Goal: Information Seeking & Learning: Learn about a topic

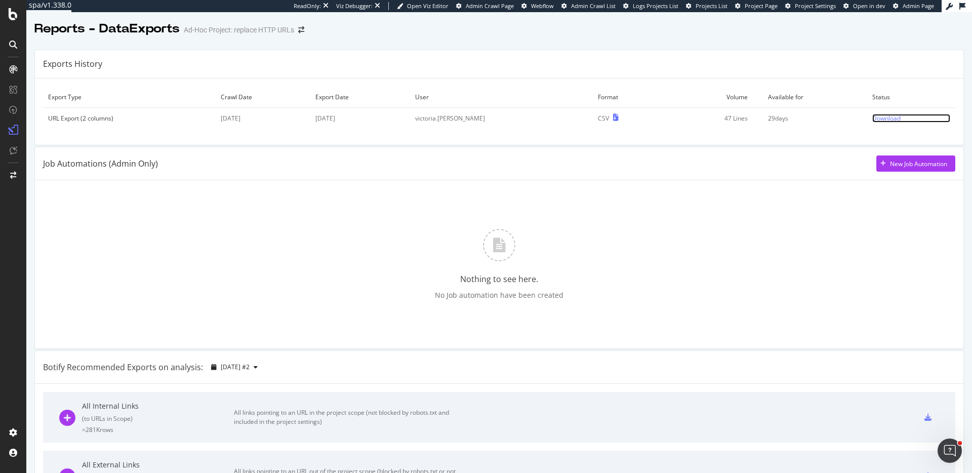
click at [876, 121] on div "Download" at bounding box center [886, 118] width 28 height 9
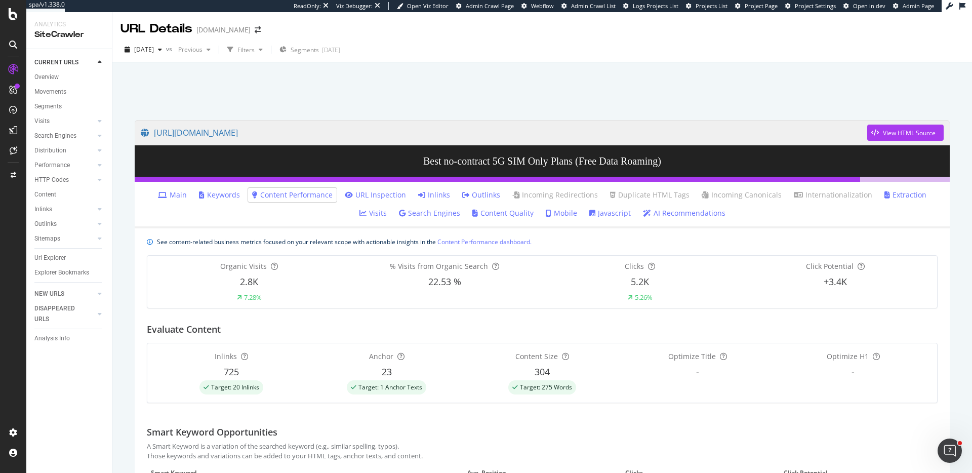
scroll to position [339, 0]
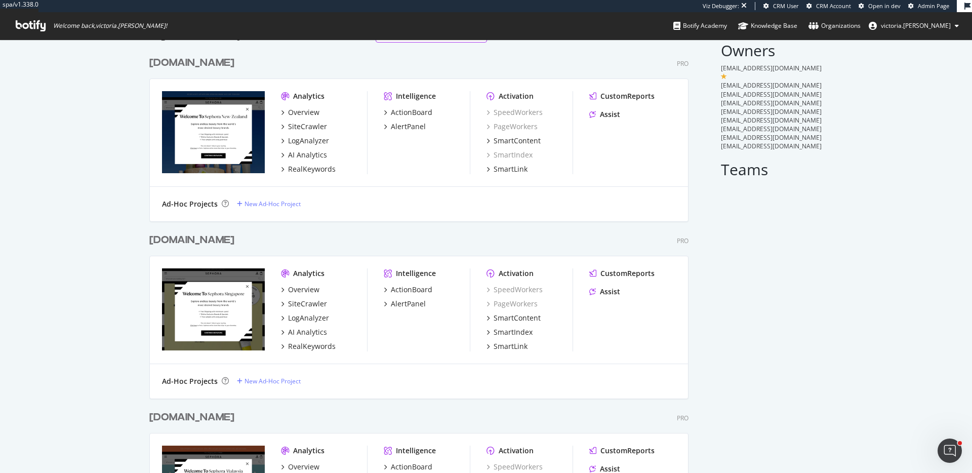
scroll to position [95, 0]
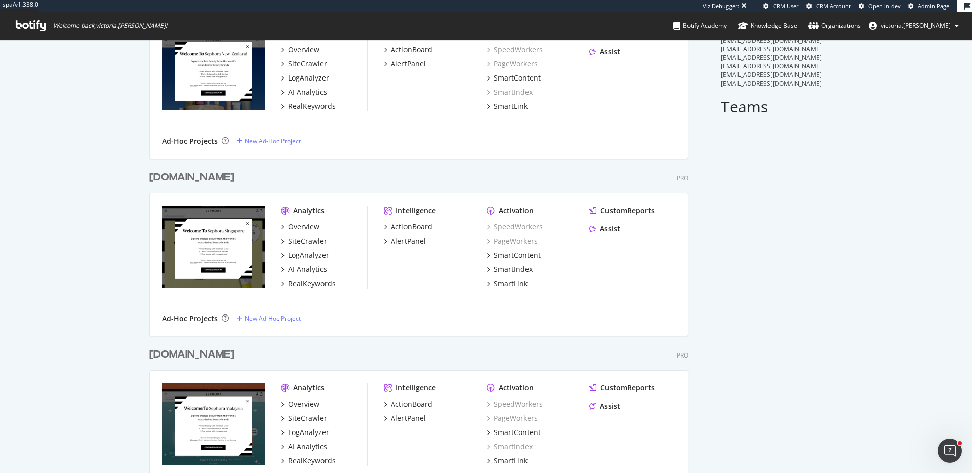
click at [184, 173] on div "[DOMAIN_NAME]" at bounding box center [191, 177] width 85 height 15
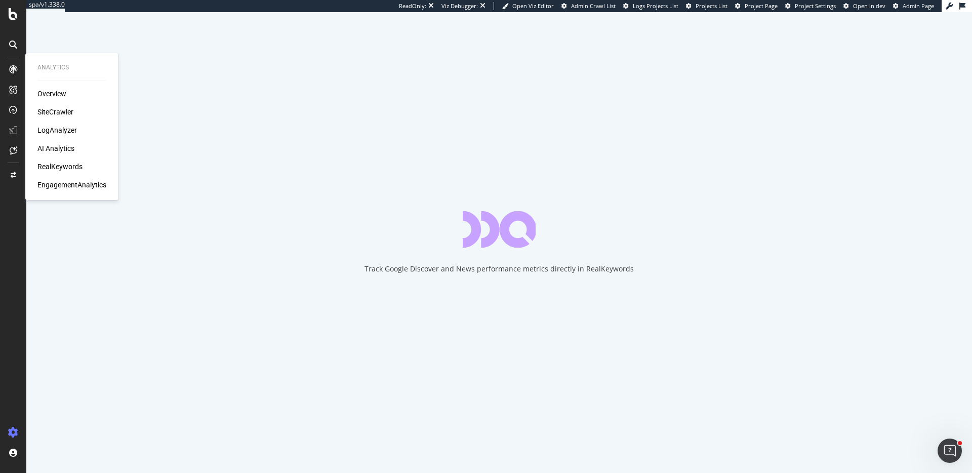
click at [75, 187] on div "EngagementAnalytics" at bounding box center [71, 185] width 69 height 10
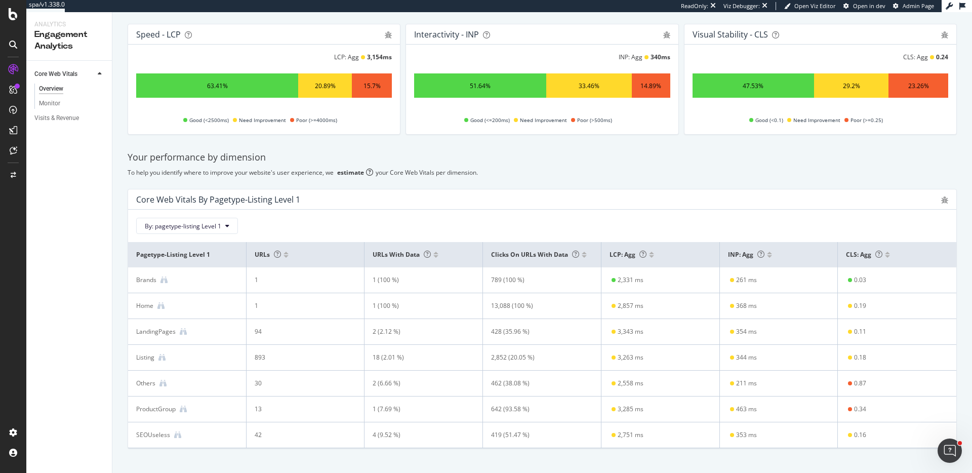
scroll to position [103, 0]
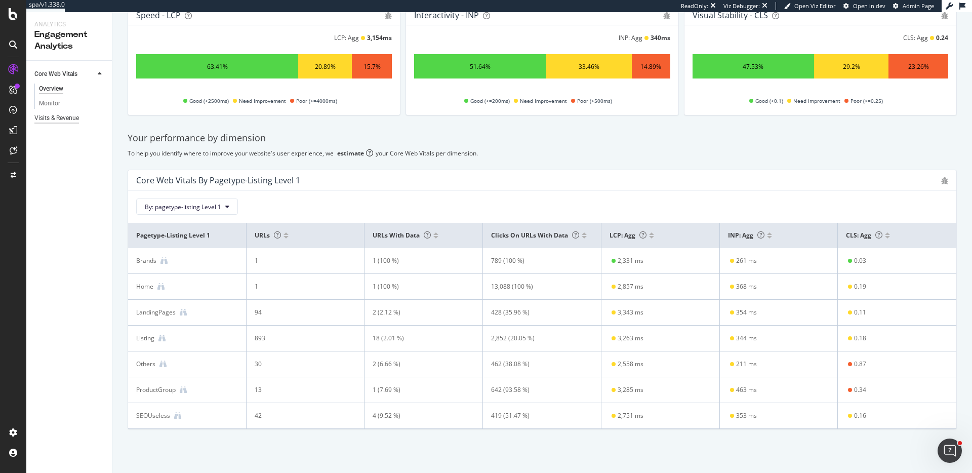
click at [65, 121] on div "Visits & Revenue" at bounding box center [56, 118] width 45 height 11
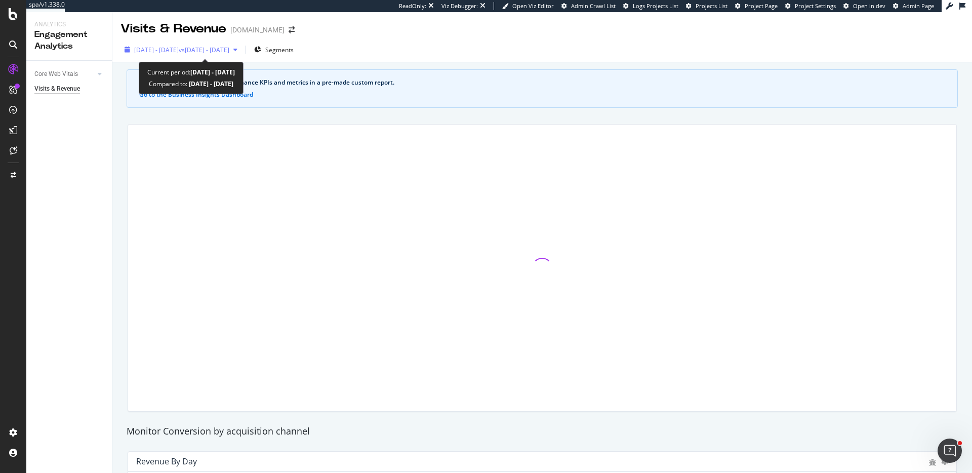
click at [229, 47] on span "vs [DATE] - [DATE]" at bounding box center [204, 50] width 51 height 9
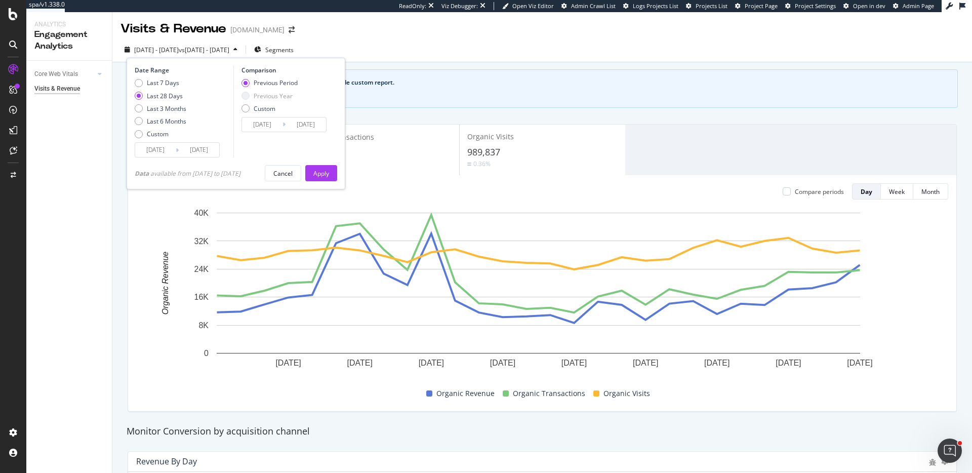
click at [757, 117] on div "Organic Revenue $466,756 8.49% Organic Transactions 7,139 6.39% Organic Visits …" at bounding box center [541, 268] width 841 height 304
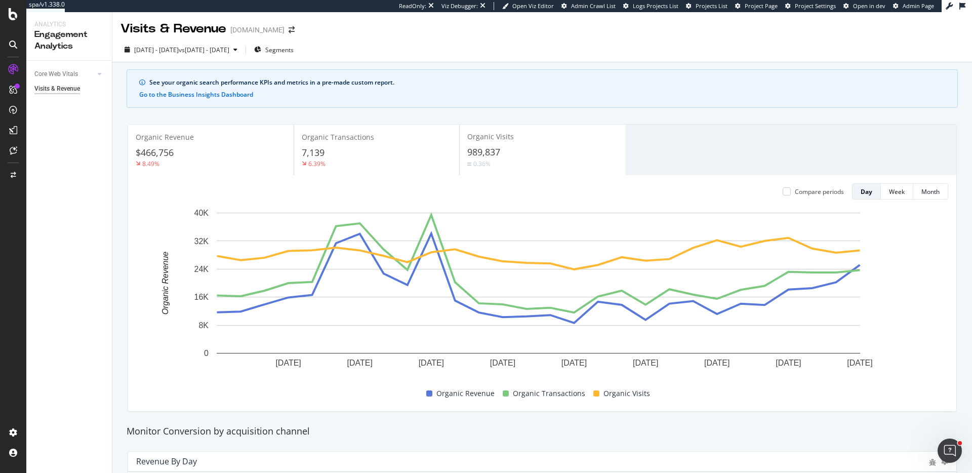
click at [272, 25] on div "Visits & Revenue [DOMAIN_NAME]" at bounding box center [212, 28] width 184 height 17
click at [289, 28] on icon "arrow-right-arrow-left" at bounding box center [292, 29] width 6 height 7
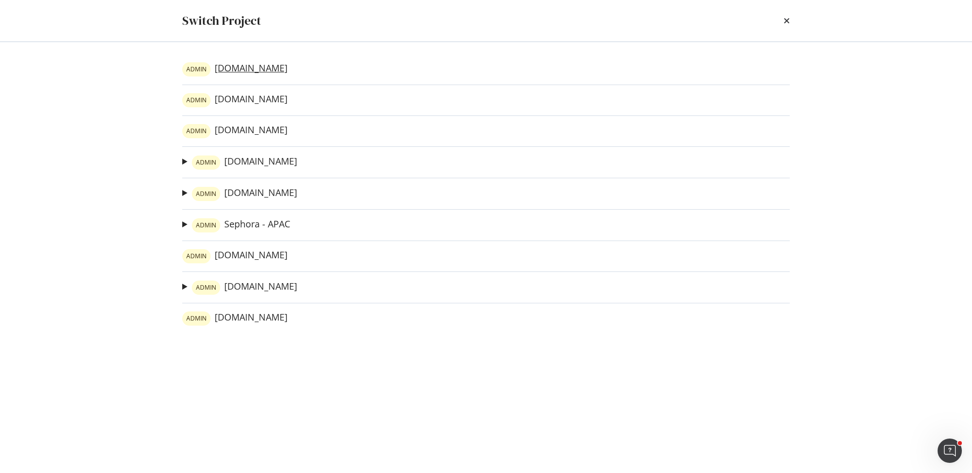
click at [253, 70] on link "ADMIN [DOMAIN_NAME]" at bounding box center [234, 69] width 105 height 14
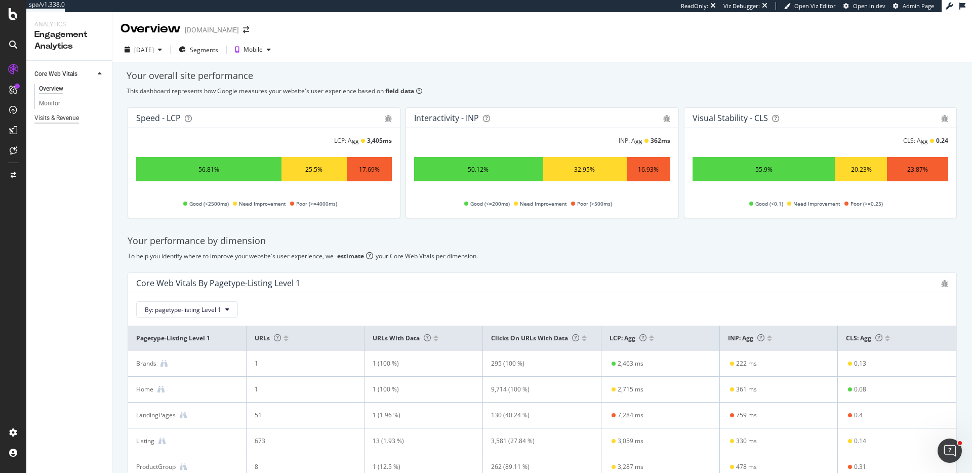
click at [49, 115] on div "Visits & Revenue" at bounding box center [56, 118] width 45 height 11
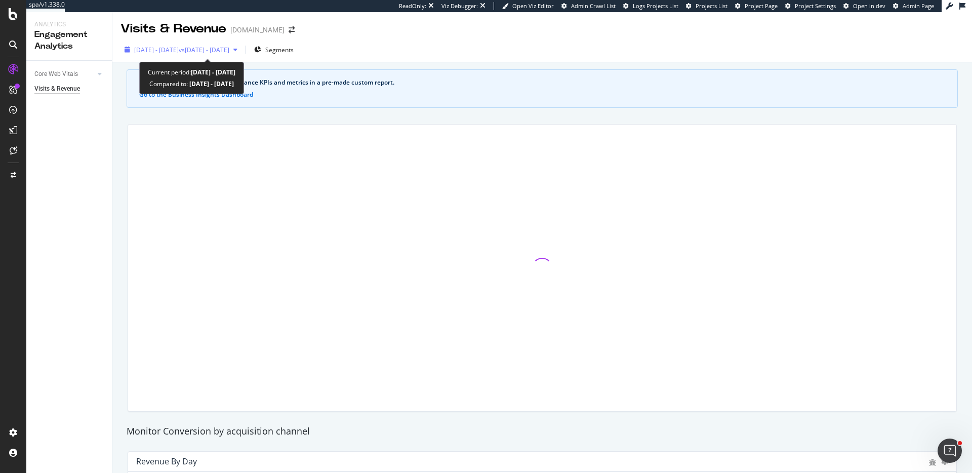
click at [229, 52] on span "vs [DATE] - [DATE]" at bounding box center [204, 50] width 51 height 9
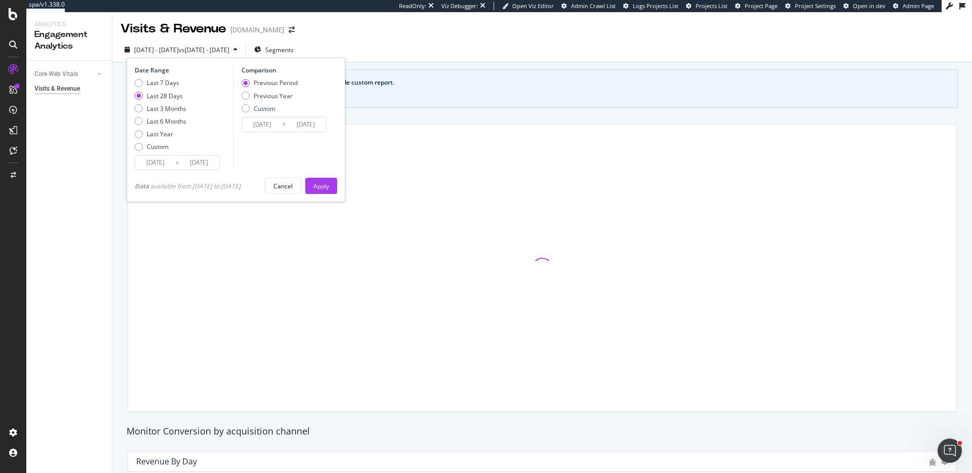
click at [455, 30] on div "Visits & Revenue [DOMAIN_NAME]" at bounding box center [541, 24] width 859 height 25
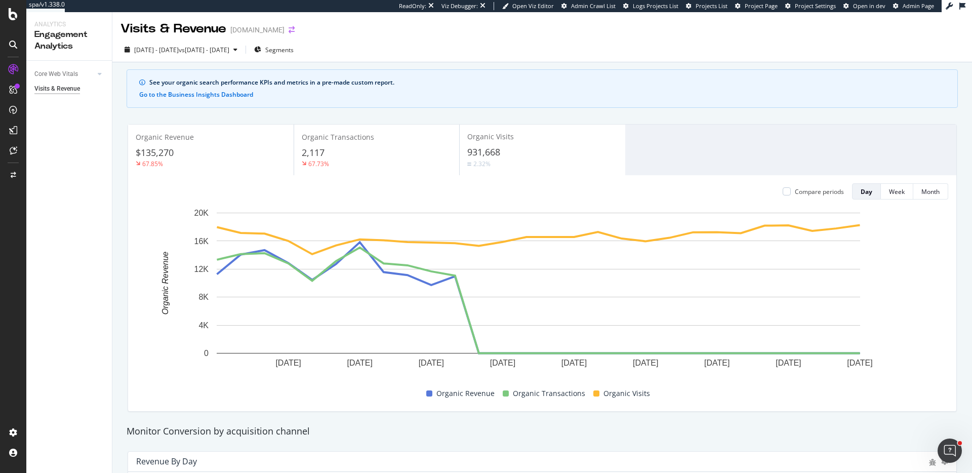
click at [289, 31] on icon "arrow-right-arrow-left" at bounding box center [292, 29] width 6 height 7
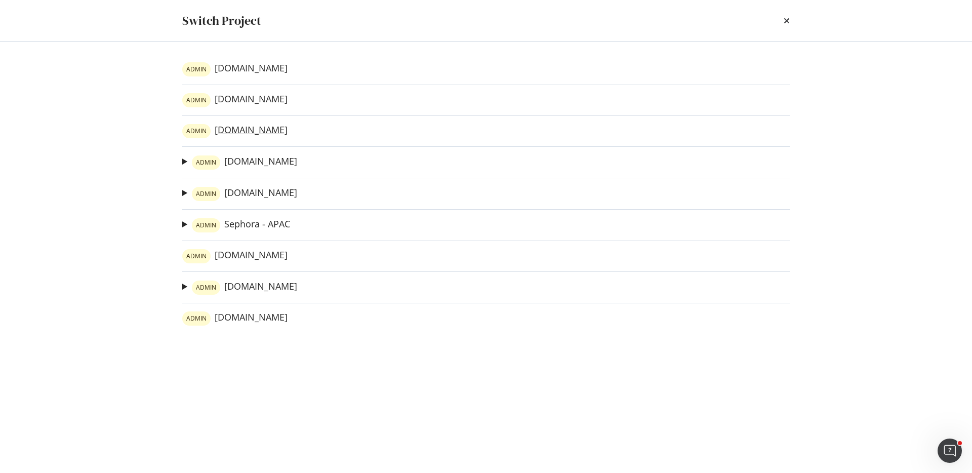
click at [250, 134] on link "ADMIN [DOMAIN_NAME]" at bounding box center [234, 131] width 105 height 14
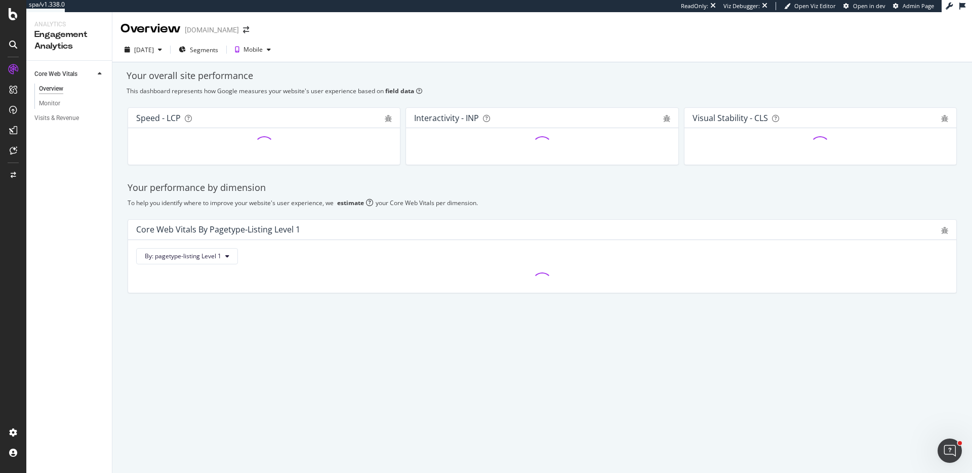
click at [58, 111] on div "Visits & Revenue" at bounding box center [72, 118] width 77 height 15
click at [59, 118] on div "Visits & Revenue" at bounding box center [56, 118] width 45 height 11
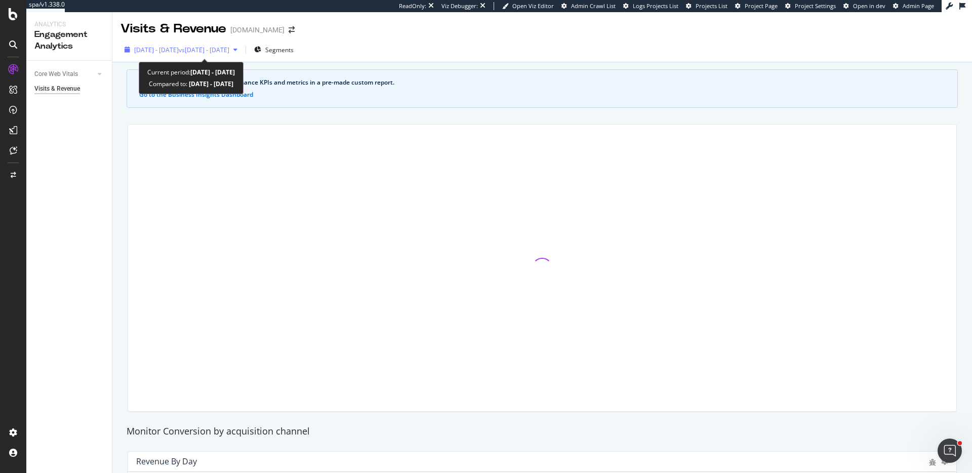
click at [229, 53] on span "vs [DATE] - [DATE]" at bounding box center [204, 50] width 51 height 9
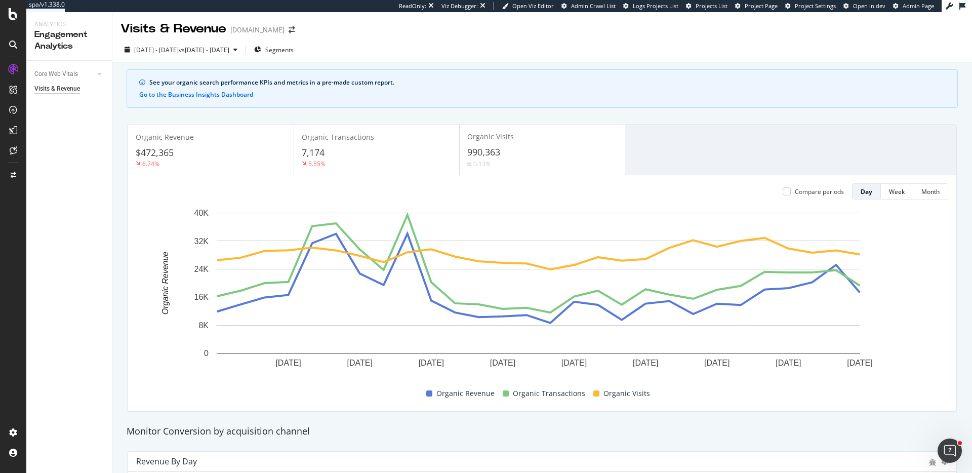
click at [445, 30] on div "Visits & Revenue [DOMAIN_NAME]" at bounding box center [541, 24] width 859 height 25
click at [289, 30] on icon "arrow-right-arrow-left" at bounding box center [292, 29] width 6 height 7
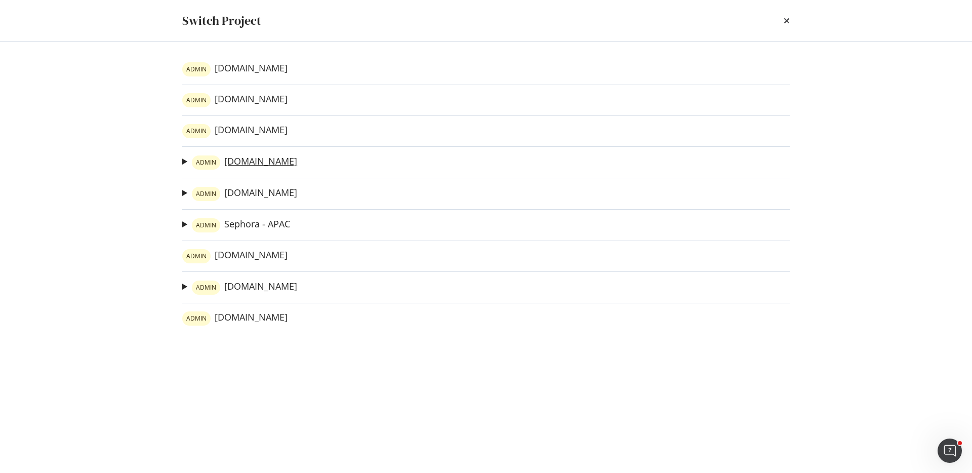
click at [256, 165] on link "ADMIN [DOMAIN_NAME]" at bounding box center [244, 162] width 105 height 14
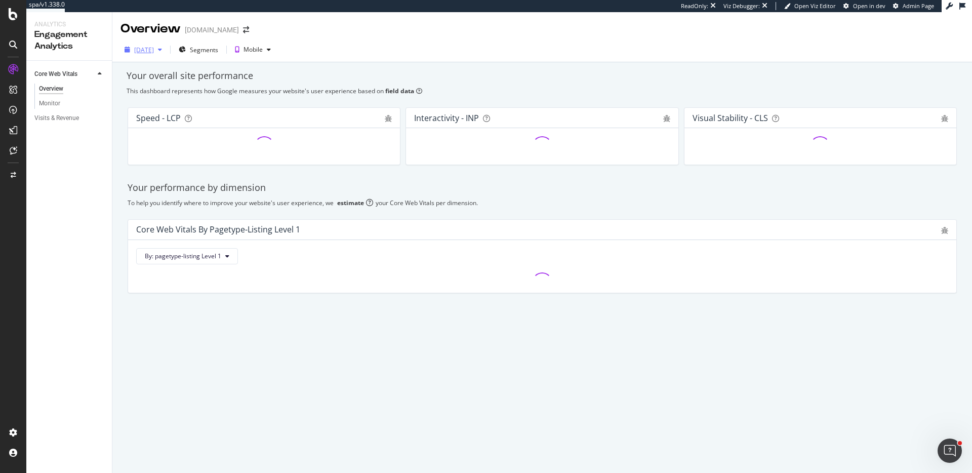
click at [154, 49] on div "[DATE]" at bounding box center [144, 50] width 20 height 9
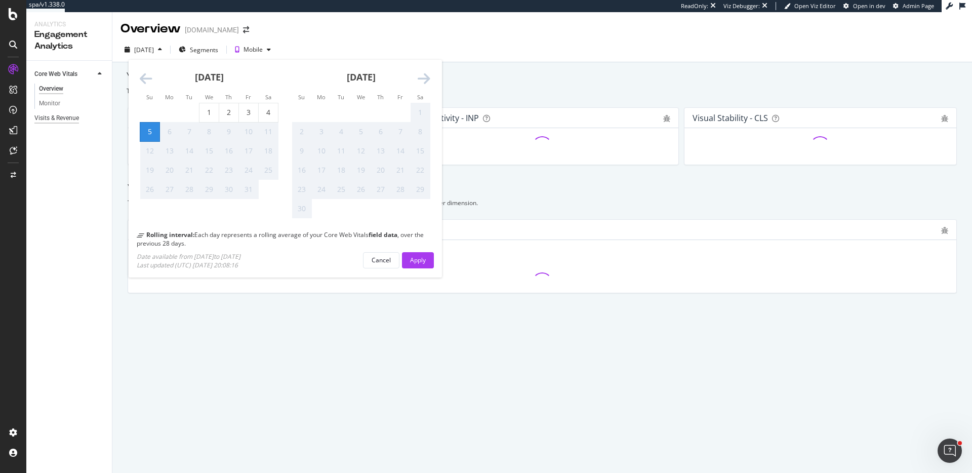
click at [60, 119] on div "Visits & Revenue" at bounding box center [56, 118] width 45 height 11
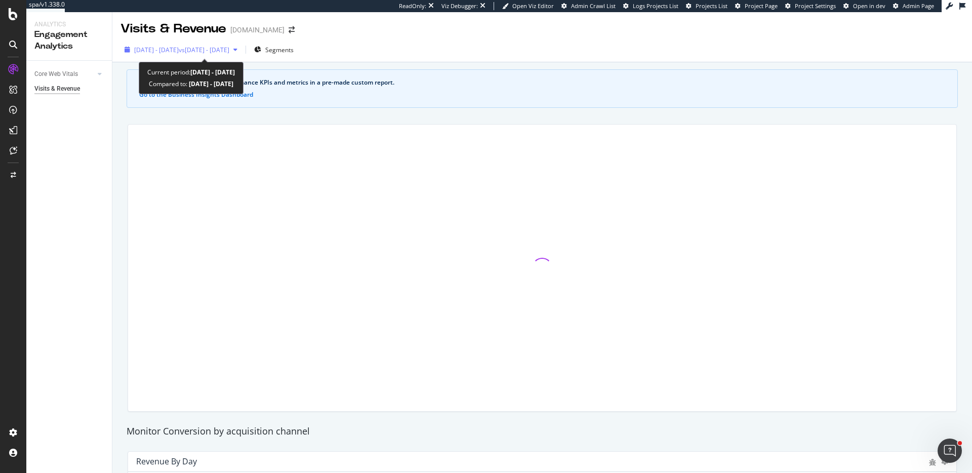
click at [235, 55] on div "[DATE] - [DATE] vs [DATE] - [DATE]" at bounding box center [180, 49] width 121 height 15
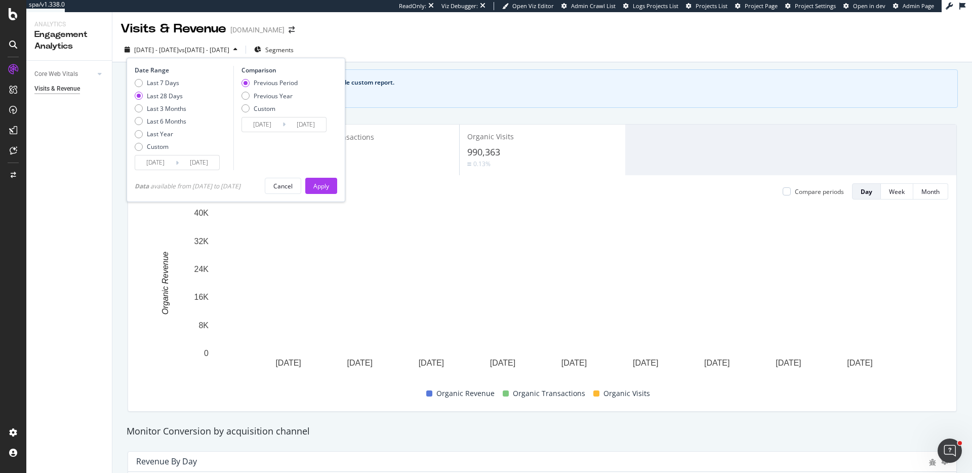
click at [415, 33] on div "Visits & Revenue [DOMAIN_NAME]" at bounding box center [541, 24] width 859 height 25
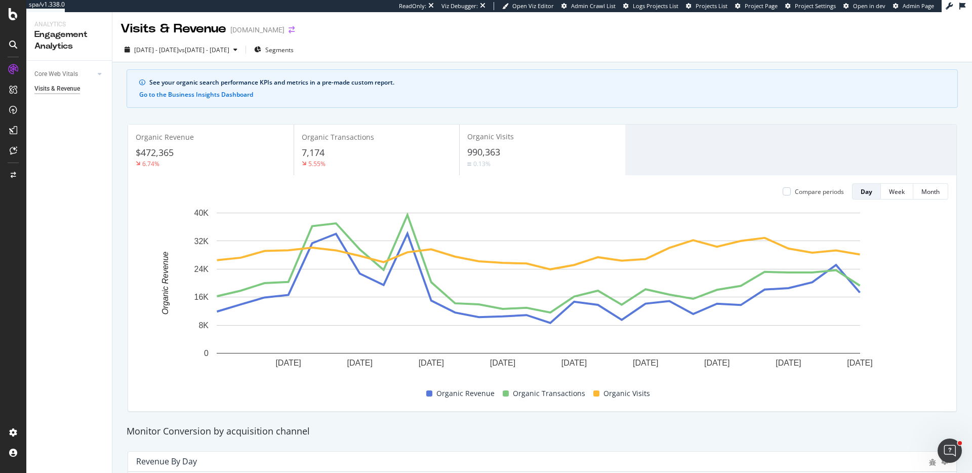
click at [289, 33] on icon "arrow-right-arrow-left" at bounding box center [292, 29] width 6 height 7
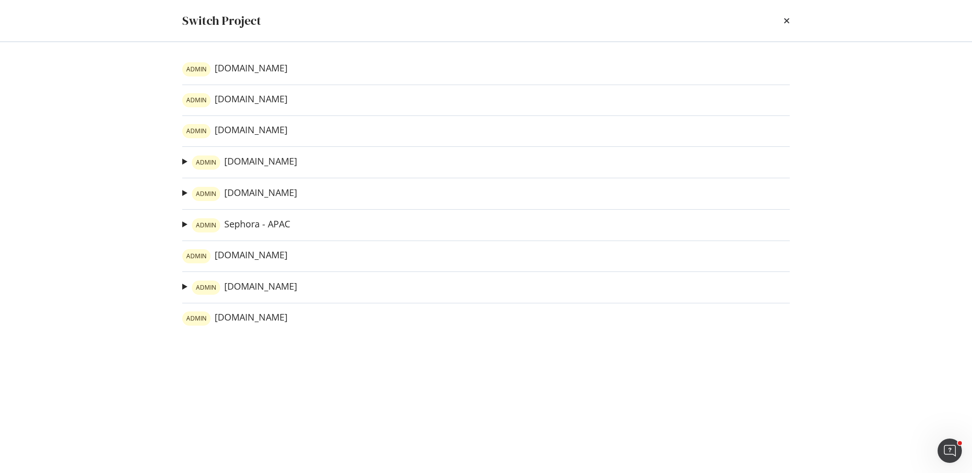
click at [249, 201] on div "ADMIN [DOMAIN_NAME] ADMIN [DOMAIN_NAME] ADMIN [DOMAIN_NAME] ADMIN [DOMAIN_NAME]…" at bounding box center [486, 257] width 648 height 431
click at [250, 194] on link "ADMIN [DOMAIN_NAME]" at bounding box center [244, 194] width 105 height 14
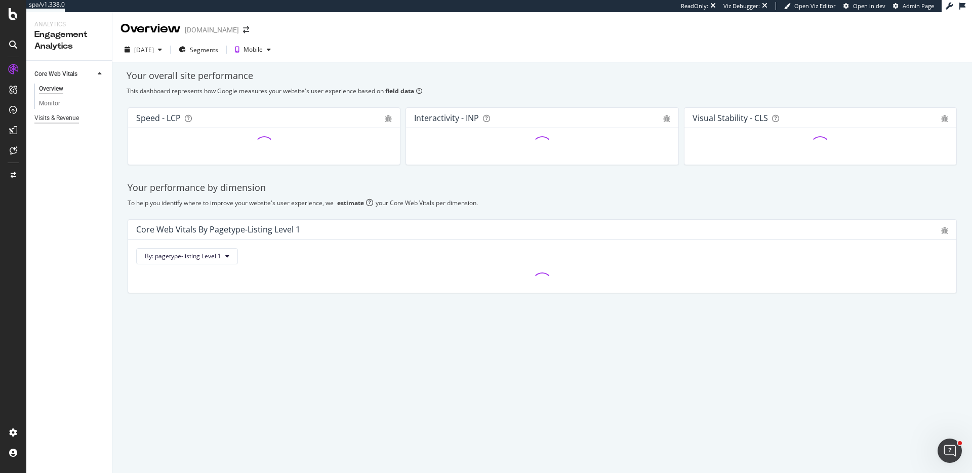
click at [59, 123] on div "Visits & Revenue" at bounding box center [56, 118] width 45 height 11
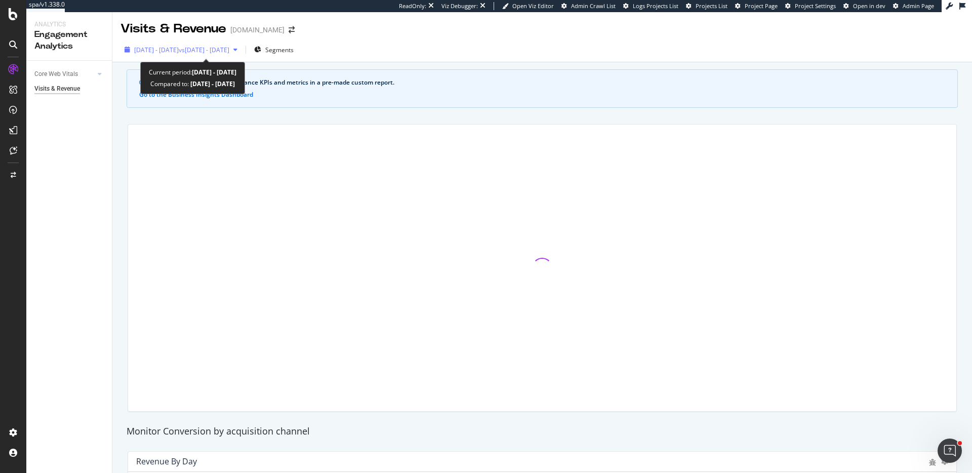
click at [210, 49] on span "vs [DATE] - [DATE]" at bounding box center [204, 50] width 51 height 9
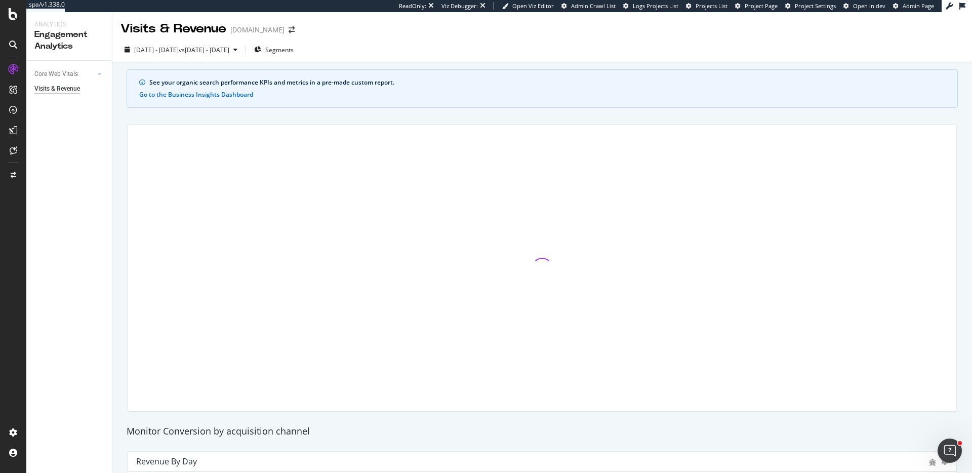
click at [425, 53] on div "[DATE] - [DATE] vs [DATE] - [DATE] Segments" at bounding box center [541, 52] width 859 height 20
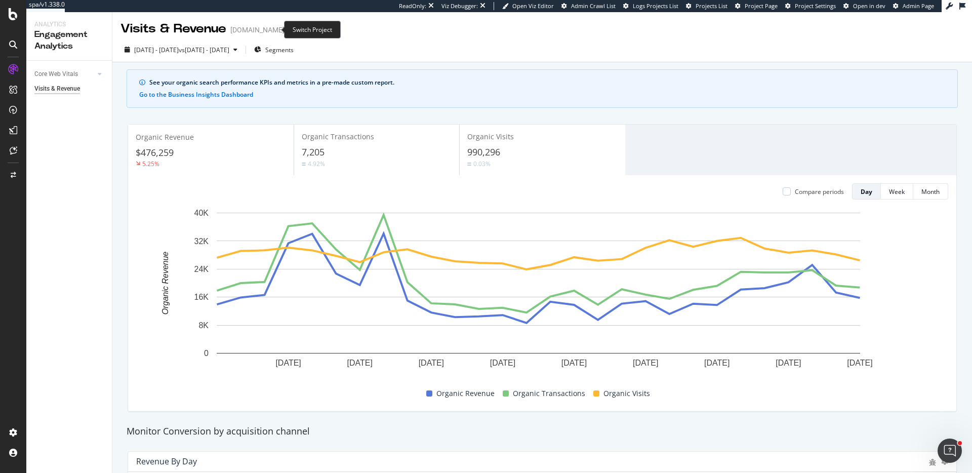
click at [289, 30] on icon "arrow-right-arrow-left" at bounding box center [292, 29] width 6 height 7
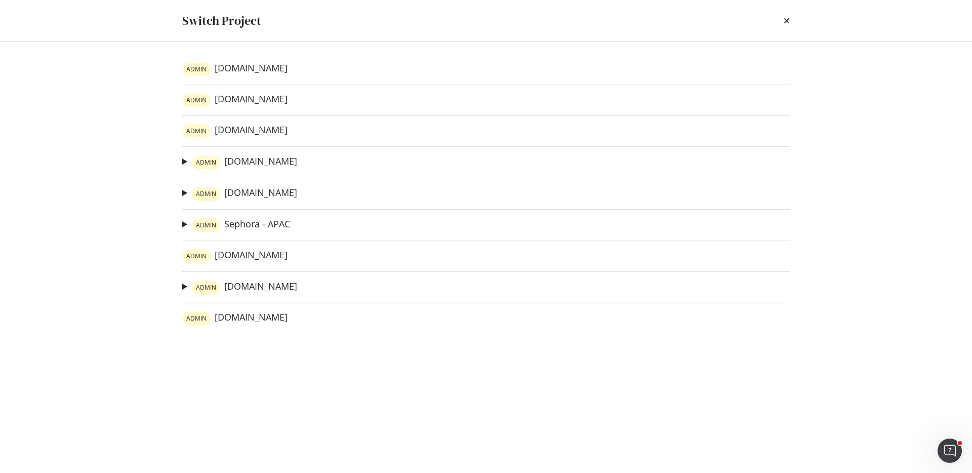
click at [272, 258] on link "ADMIN [DOMAIN_NAME]" at bounding box center [234, 256] width 105 height 14
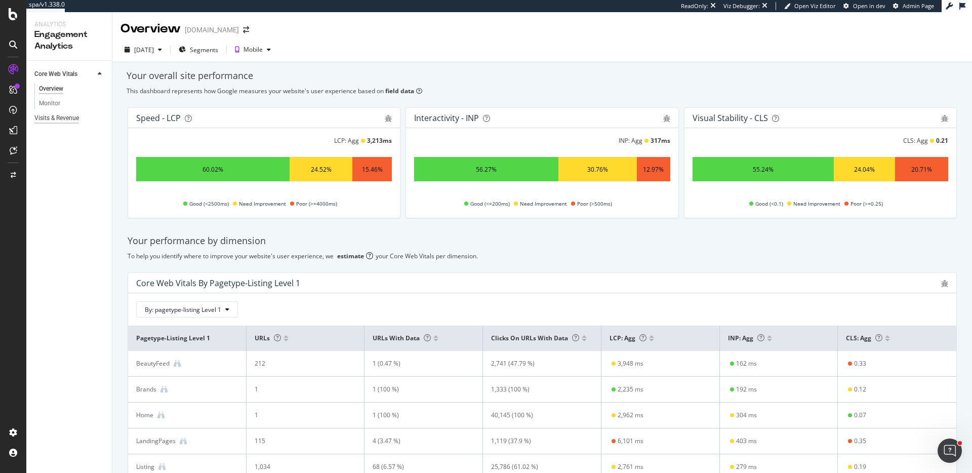
click at [68, 115] on div "Visits & Revenue" at bounding box center [56, 118] width 45 height 11
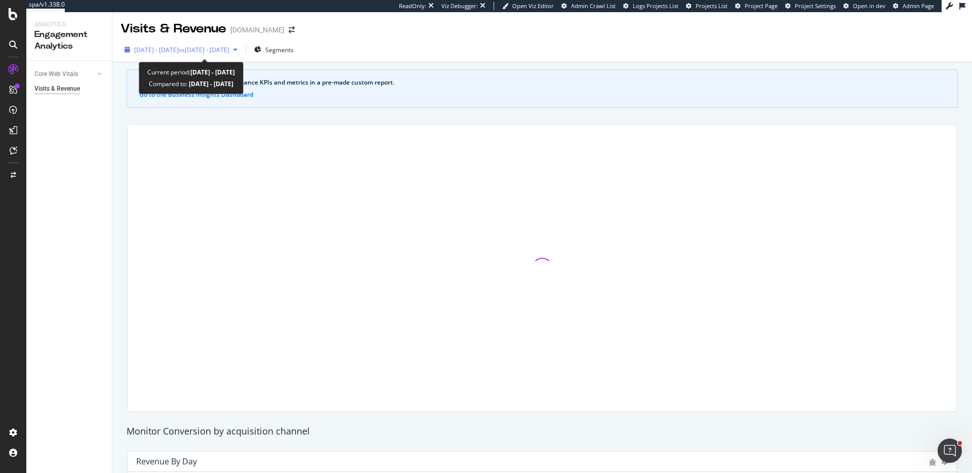
click at [209, 46] on span "vs [DATE] - [DATE]" at bounding box center [204, 50] width 51 height 9
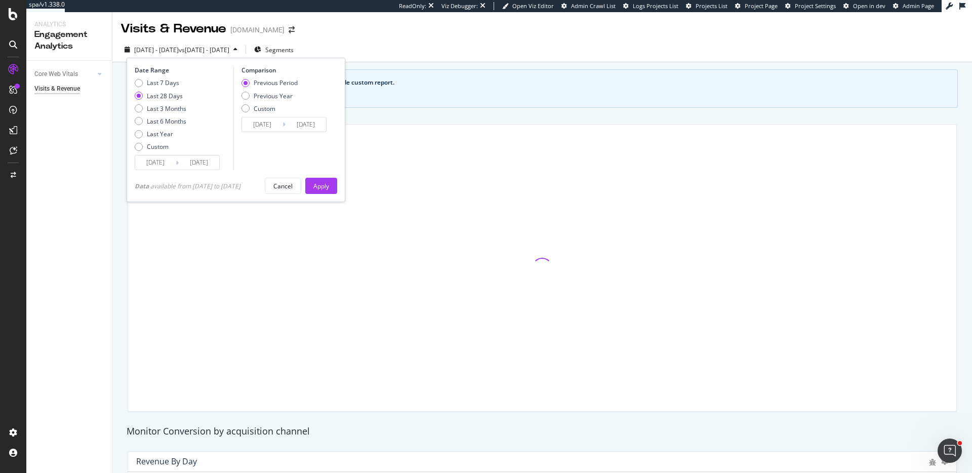
click at [447, 42] on div "[DATE] - [DATE] vs [DATE] - [DATE] Segments Date Range Last 7 Days Last 28 Days…" at bounding box center [541, 52] width 859 height 20
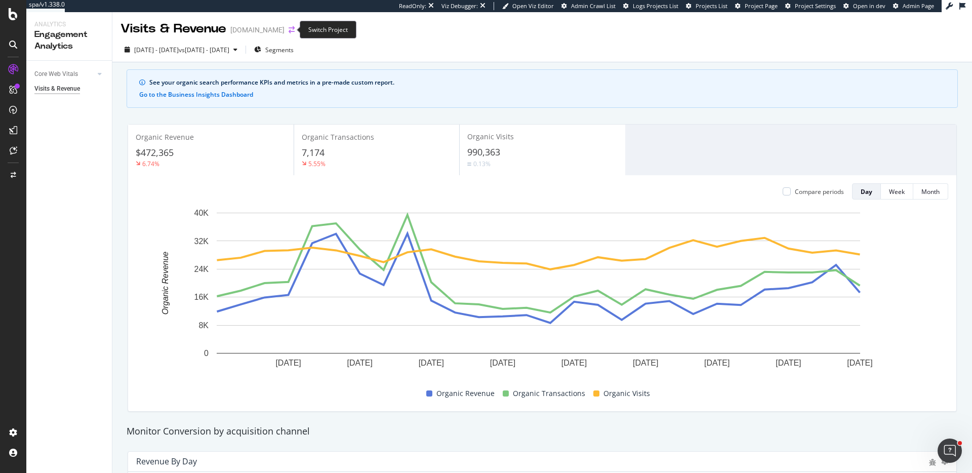
click at [289, 31] on icon "arrow-right-arrow-left" at bounding box center [292, 29] width 6 height 7
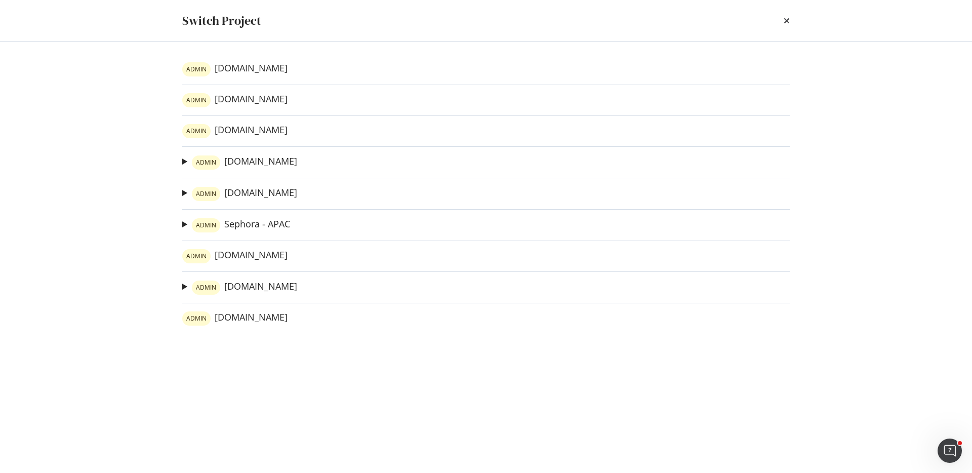
click at [780, 22] on div "Switch Project" at bounding box center [485, 20] width 607 height 17
click at [784, 21] on icon "times" at bounding box center [787, 21] width 6 height 8
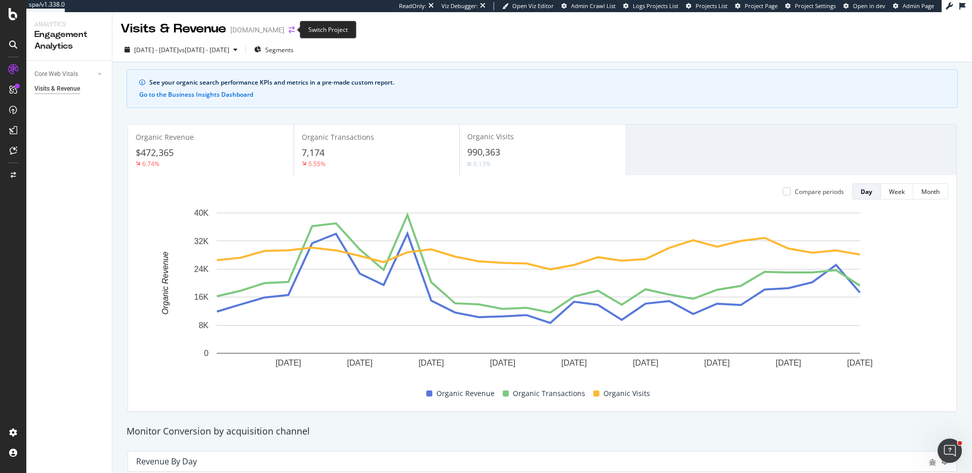
click at [289, 29] on icon "arrow-right-arrow-left" at bounding box center [292, 29] width 6 height 7
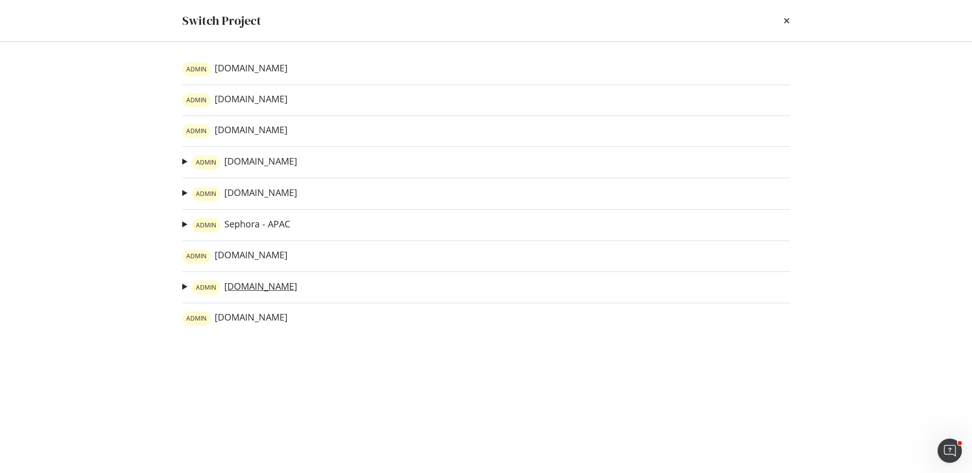
click at [274, 290] on link "ADMIN [DOMAIN_NAME]" at bounding box center [244, 287] width 105 height 14
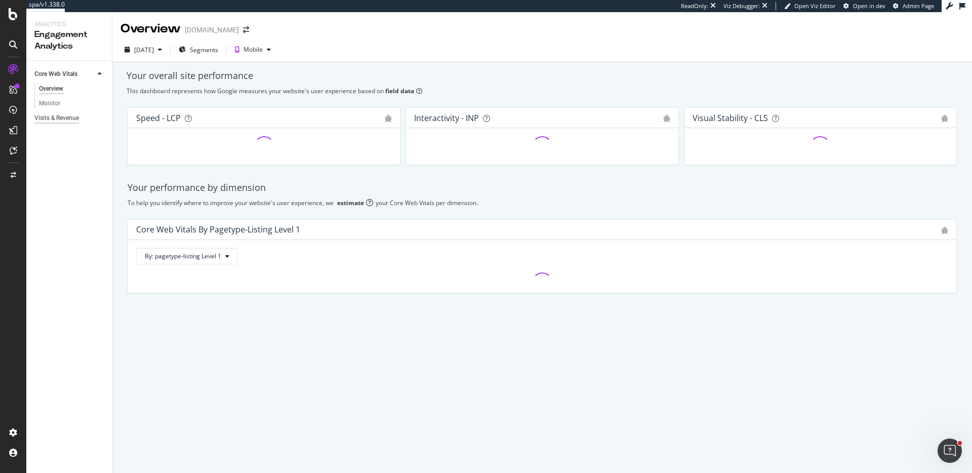
click at [47, 118] on div "Visits & Revenue" at bounding box center [56, 118] width 45 height 11
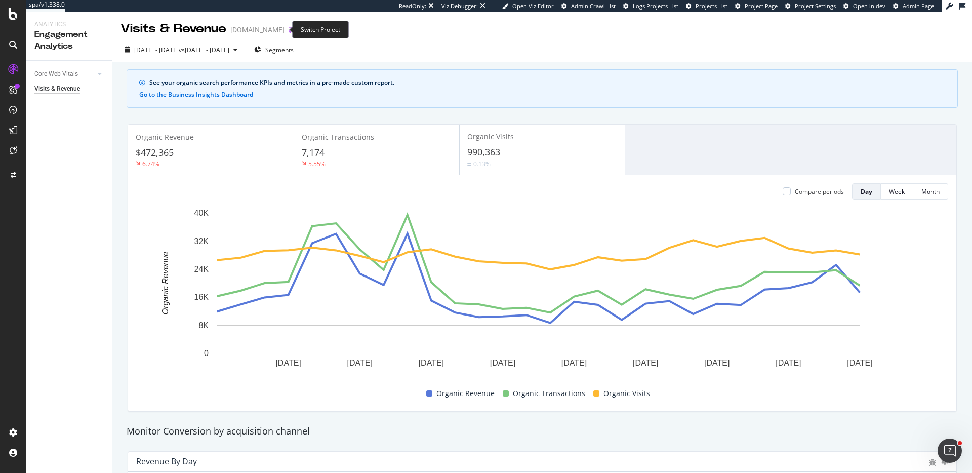
click at [289, 29] on icon "arrow-right-arrow-left" at bounding box center [292, 29] width 6 height 7
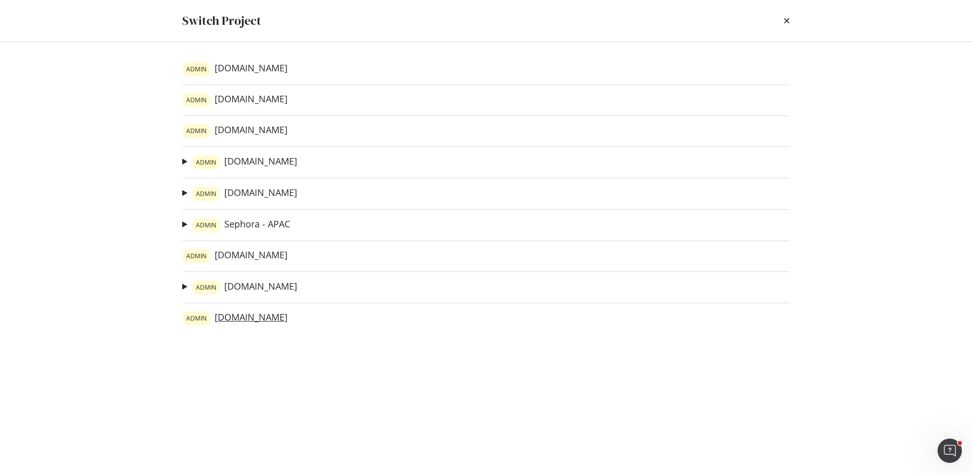
click at [242, 322] on link "ADMIN [DOMAIN_NAME]" at bounding box center [234, 318] width 105 height 14
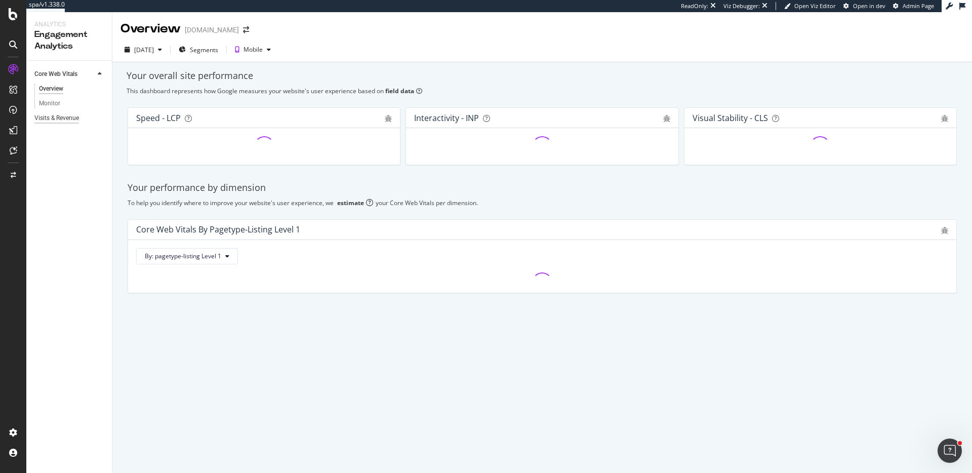
click at [51, 121] on div "Visits & Revenue" at bounding box center [56, 118] width 45 height 11
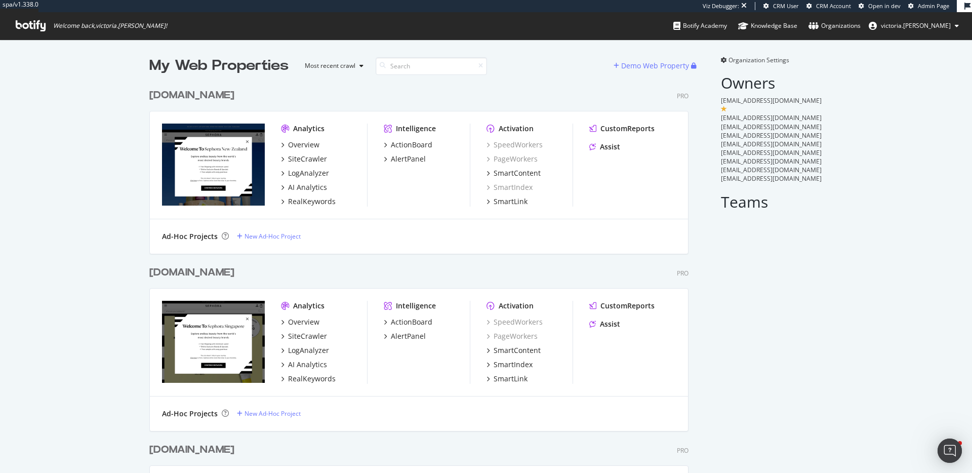
click at [313, 87] on div "sephora.nz Pro Analytics Overview SiteCrawler LogAnalyzer AI Analytics RealKeyw…" at bounding box center [422, 164] width 547 height 177
click at [186, 95] on div "[DOMAIN_NAME]" at bounding box center [191, 95] width 85 height 15
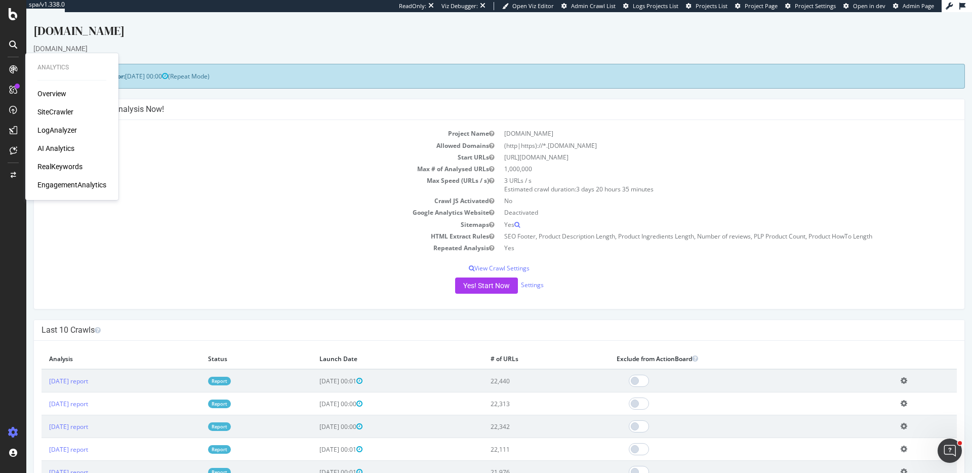
click at [76, 189] on div "EngagementAnalytics" at bounding box center [71, 185] width 69 height 10
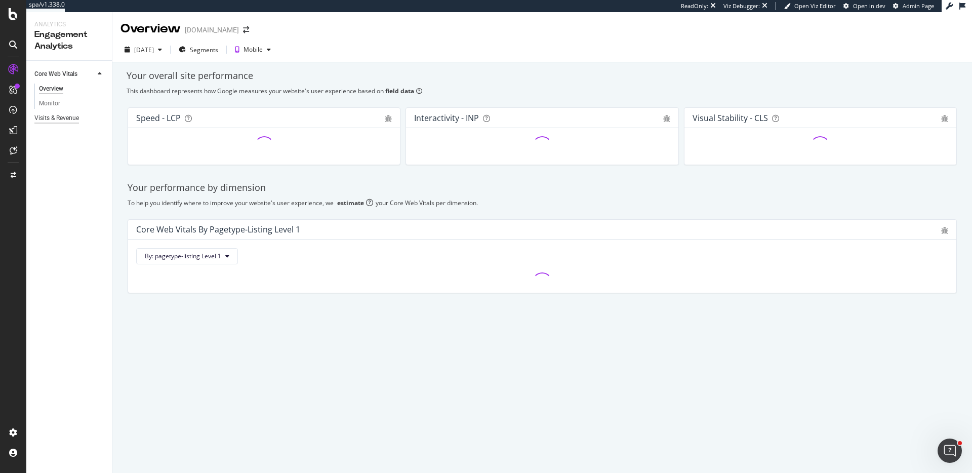
click at [67, 114] on div "Visits & Revenue" at bounding box center [56, 118] width 45 height 11
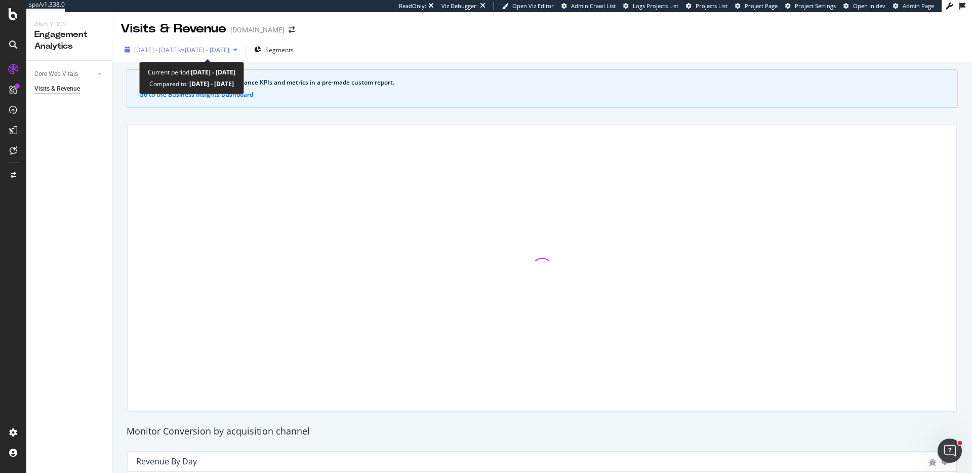
click at [229, 54] on span "vs [DATE] - [DATE]" at bounding box center [204, 50] width 51 height 9
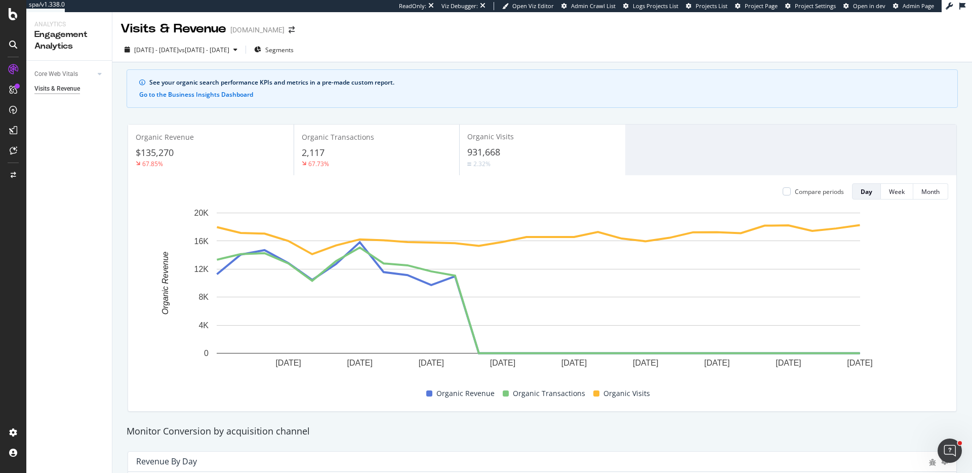
click at [571, 42] on div "2025 Jul. 15th - Aug. 11th vs 2025 Jun. 17th - Jul. 14th Segments" at bounding box center [541, 52] width 859 height 20
click at [241, 155] on div "$135,270" at bounding box center [211, 152] width 150 height 13
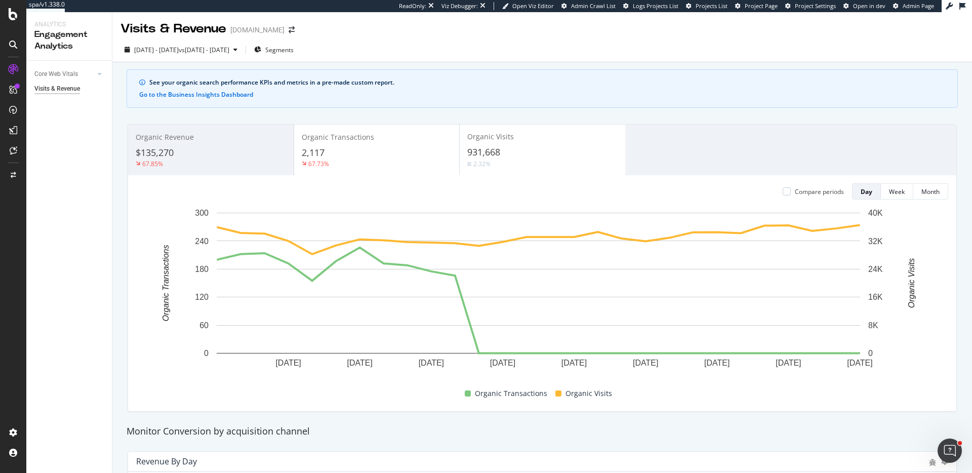
click at [356, 153] on div "2,117" at bounding box center [377, 152] width 150 height 13
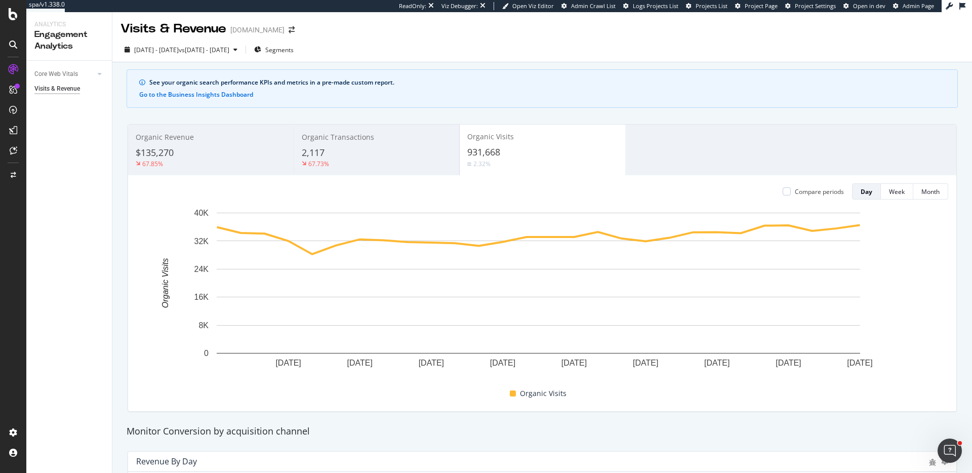
click at [507, 153] on div "931,668" at bounding box center [542, 152] width 150 height 13
click at [501, 154] on div "931,668" at bounding box center [542, 152] width 150 height 13
click at [204, 152] on div "$135,270" at bounding box center [211, 152] width 150 height 13
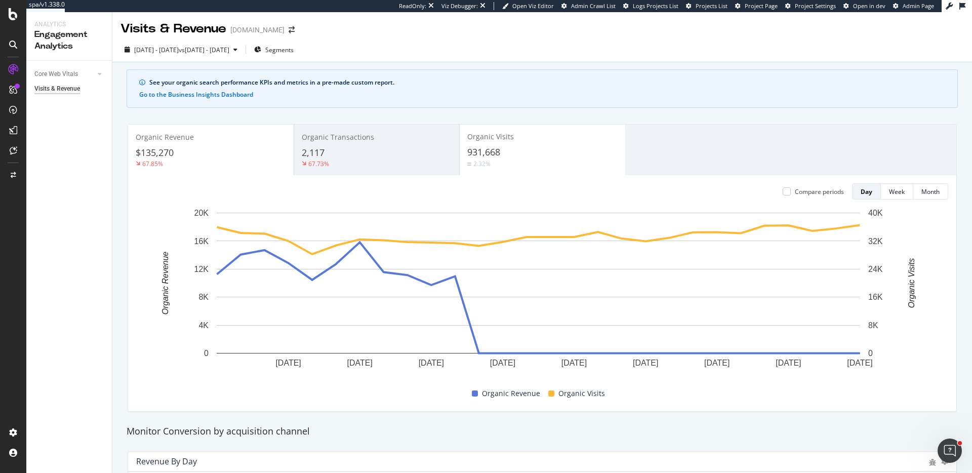
click at [481, 149] on span "931,668" at bounding box center [483, 152] width 33 height 12
